Goal: Information Seeking & Learning: Check status

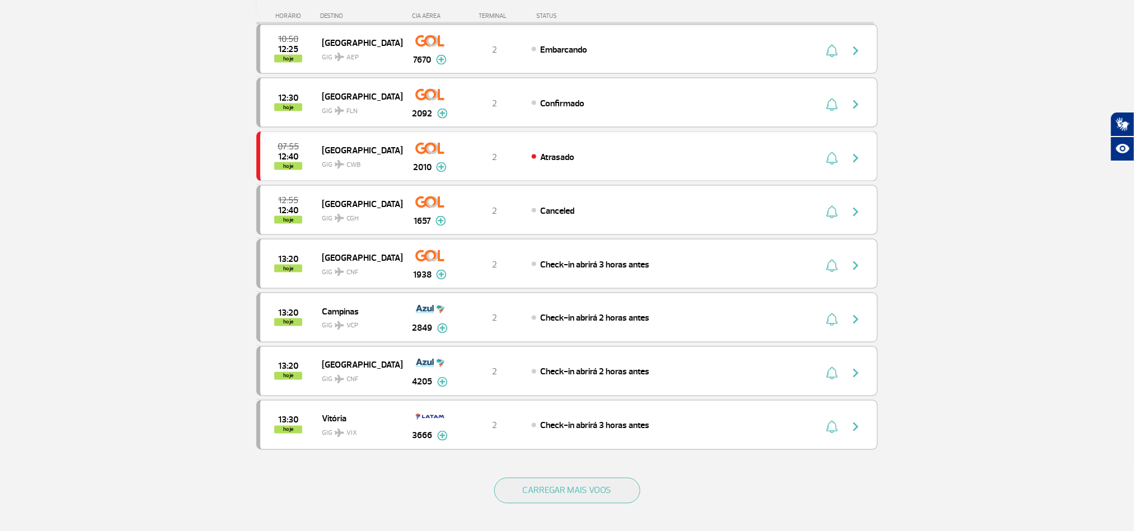
scroll to position [839, 0]
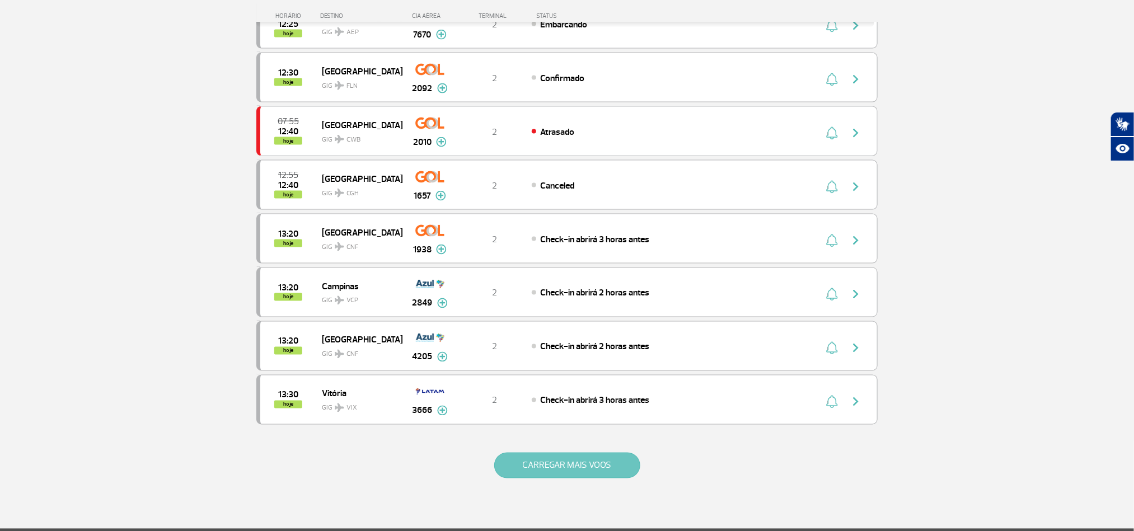
click at [500, 478] on button "CARREGAR MAIS VOOS" at bounding box center [567, 466] width 146 height 26
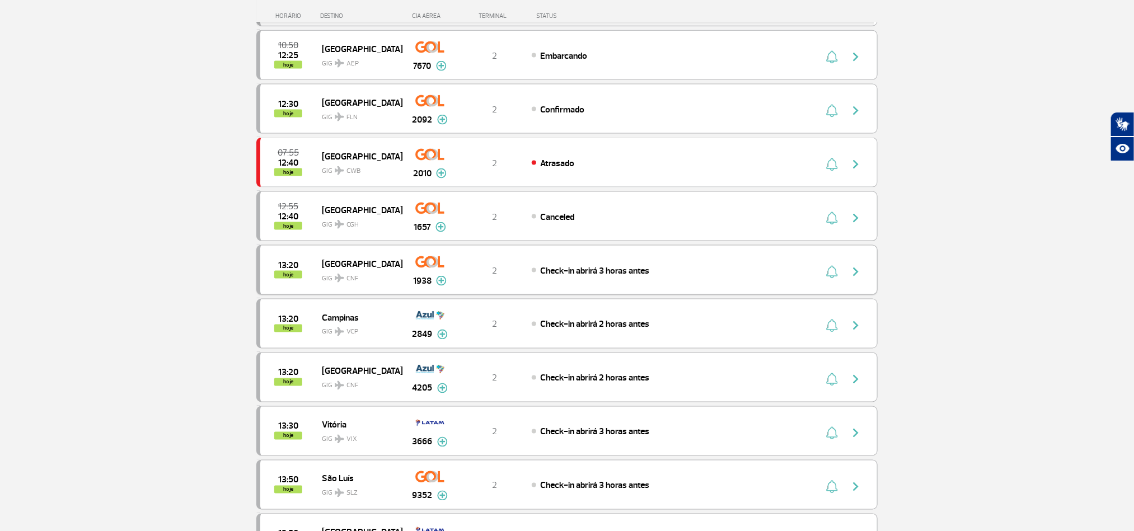
scroll to position [755, 0]
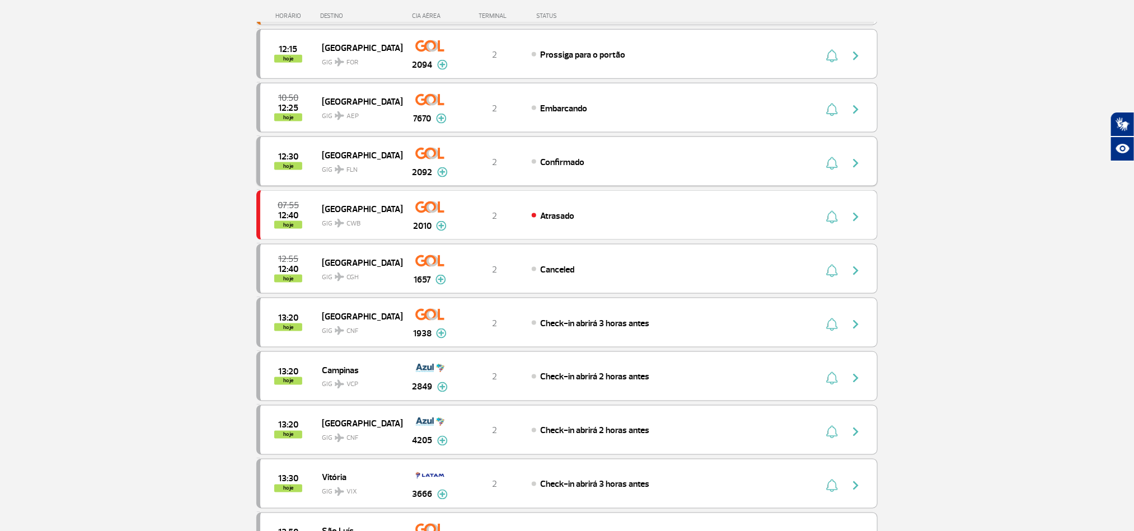
click at [865, 171] on button "button" at bounding box center [858, 162] width 26 height 18
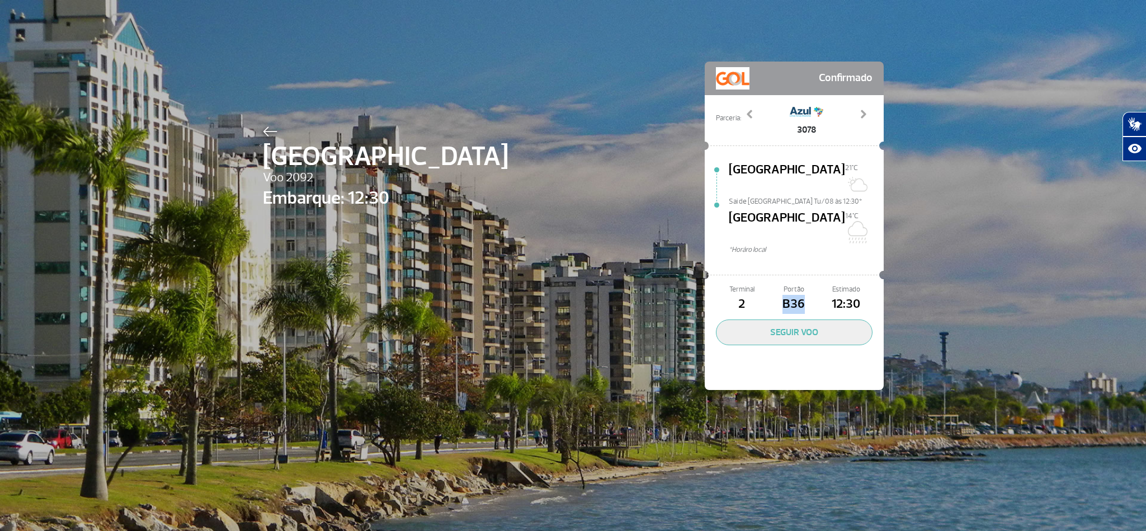
drag, startPoint x: 805, startPoint y: 277, endPoint x: 774, endPoint y: 276, distance: 30.2
click at [774, 295] on span "B36" at bounding box center [794, 304] width 52 height 19
